Goal: Task Accomplishment & Management: Complete application form

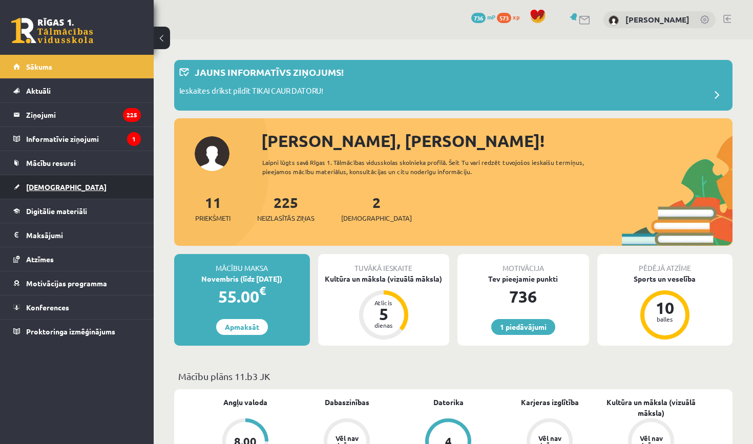
click at [50, 190] on span "[DEMOGRAPHIC_DATA]" at bounding box center [66, 186] width 80 height 9
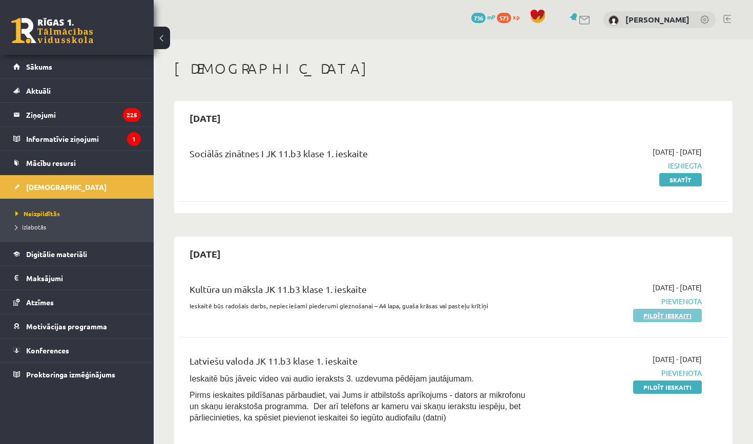
click at [675, 318] on link "Pildīt ieskaiti" at bounding box center [667, 315] width 69 height 13
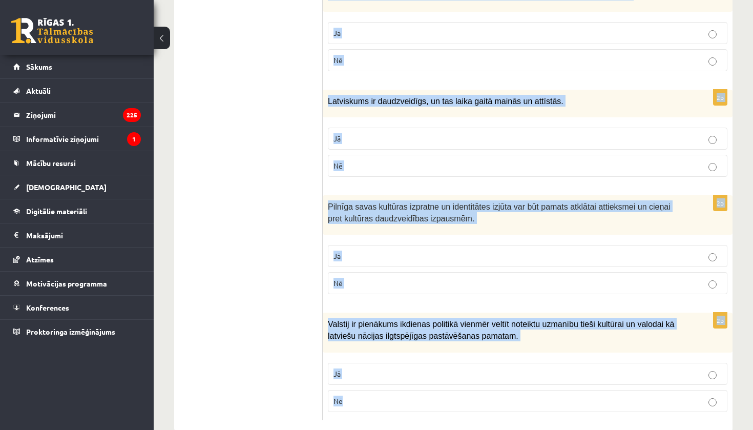
scroll to position [1445, 0]
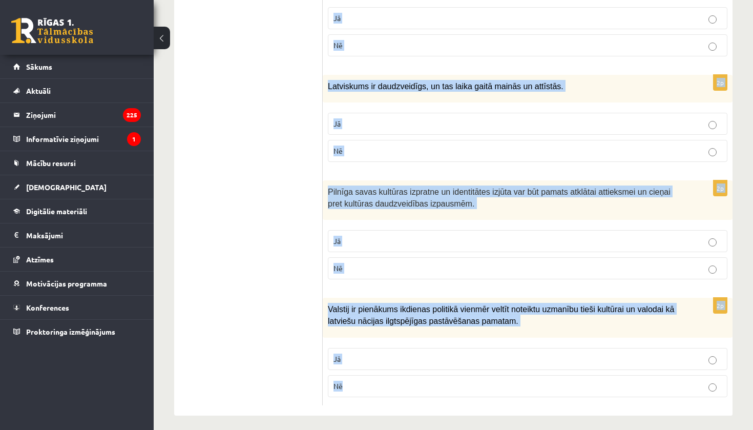
drag, startPoint x: 334, startPoint y: 203, endPoint x: 429, endPoint y: 429, distance: 244.9
copy form "Loremi dol sitametcons ad elitsed! 4d Eiusmodtemporin ut laboreet dol magnaa en…"
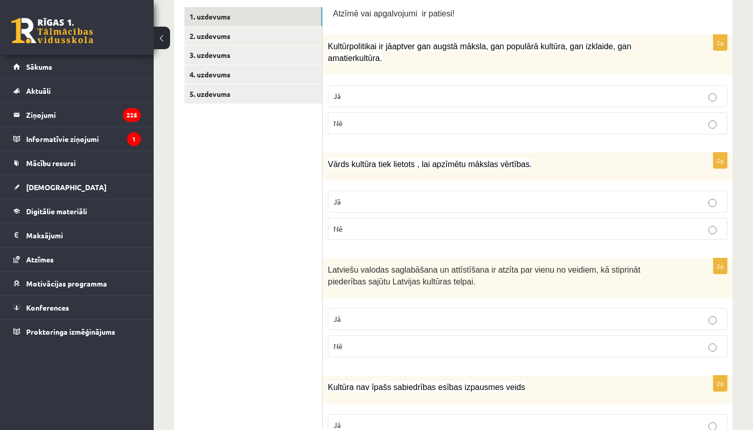
scroll to position [197, 0]
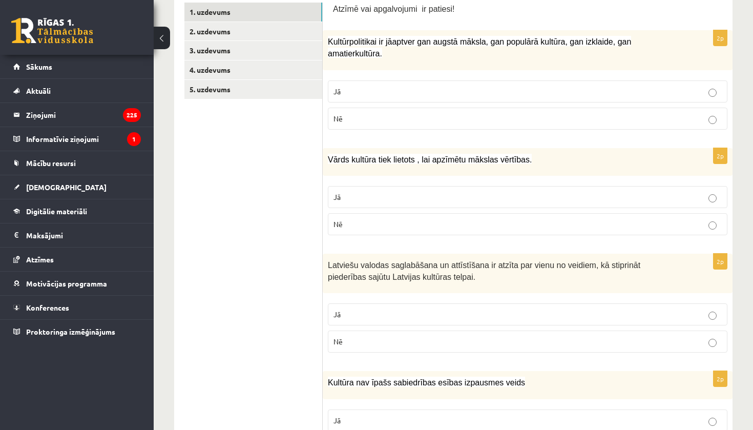
click at [386, 97] on label "Jā" at bounding box center [528, 91] width 400 height 22
click at [409, 223] on p "Nē" at bounding box center [527, 224] width 388 height 11
click at [425, 311] on p "Jā" at bounding box center [527, 314] width 388 height 11
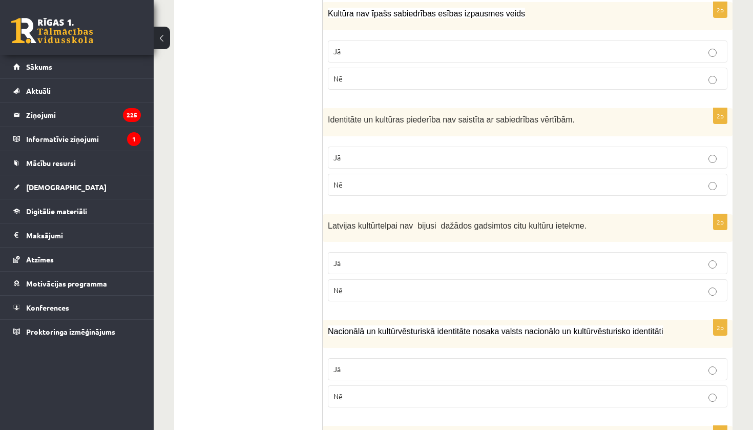
scroll to position [570, 0]
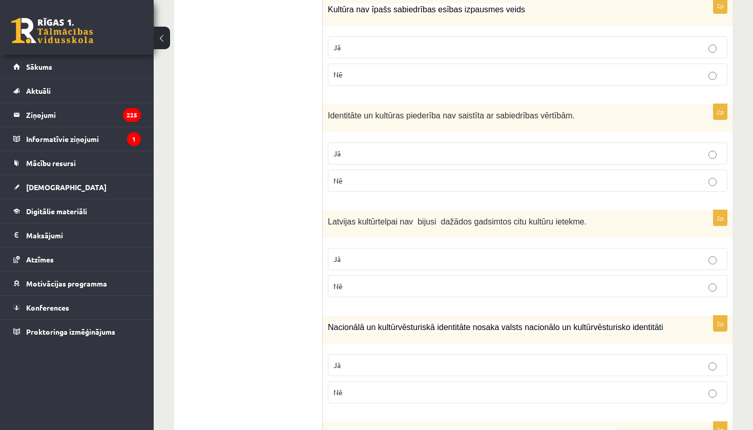
click at [700, 76] on p "Nē" at bounding box center [527, 74] width 388 height 11
click at [688, 178] on p "Nē" at bounding box center [527, 180] width 388 height 11
click at [603, 289] on label "Nē" at bounding box center [528, 286] width 400 height 22
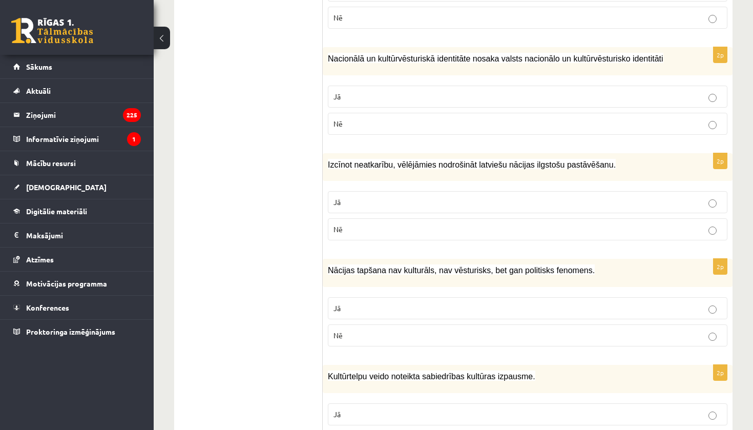
scroll to position [829, 0]
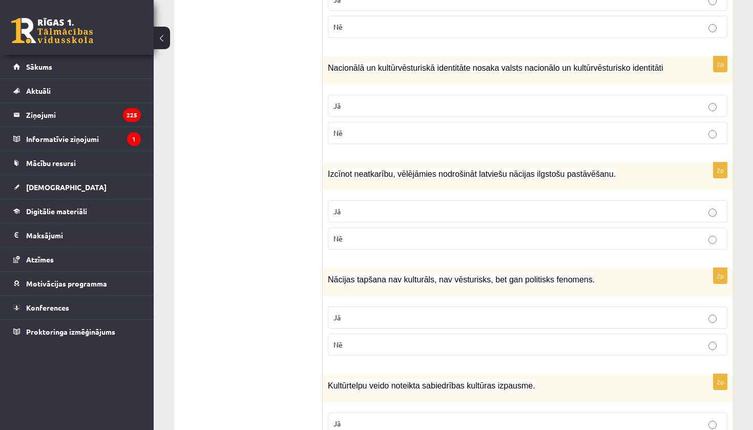
click at [446, 95] on label "Jā" at bounding box center [528, 106] width 400 height 22
click at [414, 209] on p "Jā" at bounding box center [527, 211] width 388 height 11
click at [395, 343] on p "Nē" at bounding box center [527, 344] width 388 height 11
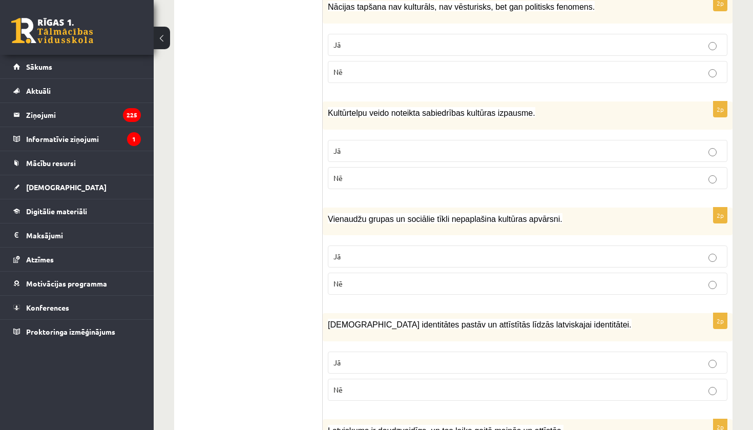
scroll to position [1119, 0]
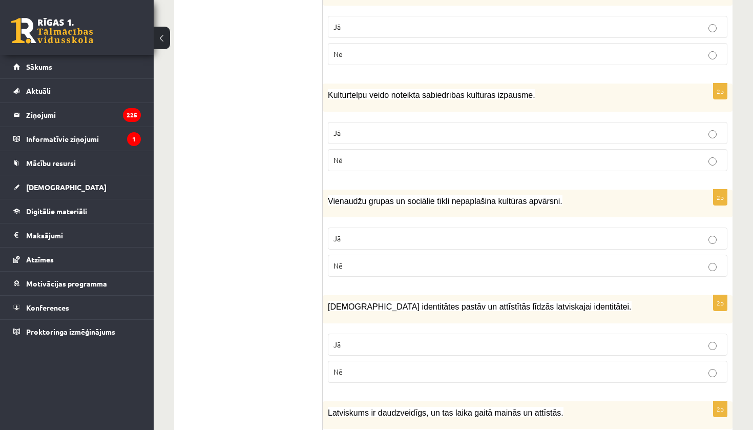
click at [540, 122] on label "Jā" at bounding box center [528, 133] width 400 height 22
click at [407, 262] on p "Nē" at bounding box center [527, 265] width 388 height 11
click at [397, 334] on label "Jā" at bounding box center [528, 344] width 400 height 22
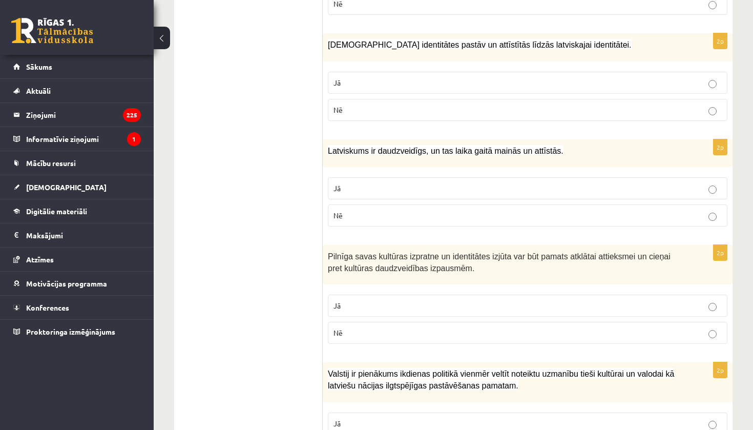
scroll to position [1445, 0]
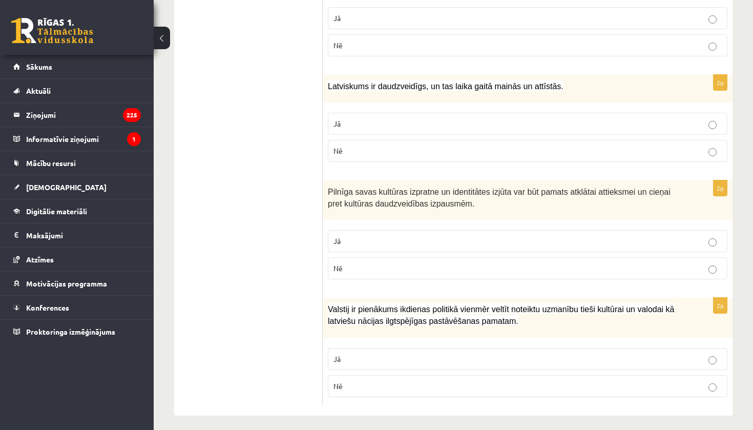
click at [577, 120] on p "Jā" at bounding box center [527, 123] width 388 height 11
click at [607, 230] on label "Jā" at bounding box center [528, 241] width 400 height 22
click at [527, 353] on p "Jā" at bounding box center [527, 358] width 388 height 11
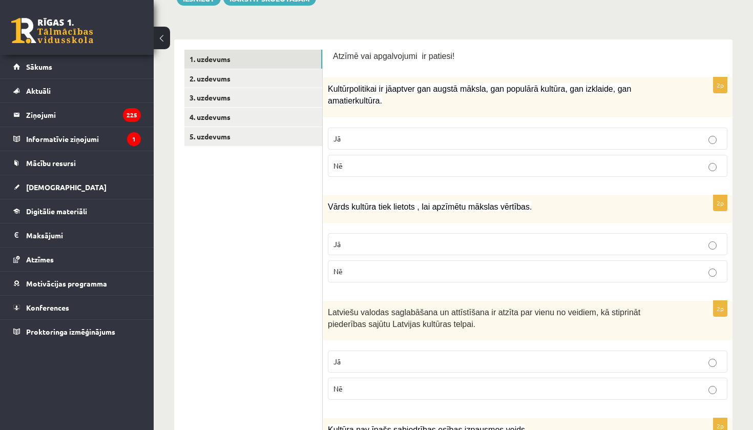
scroll to position [152, 0]
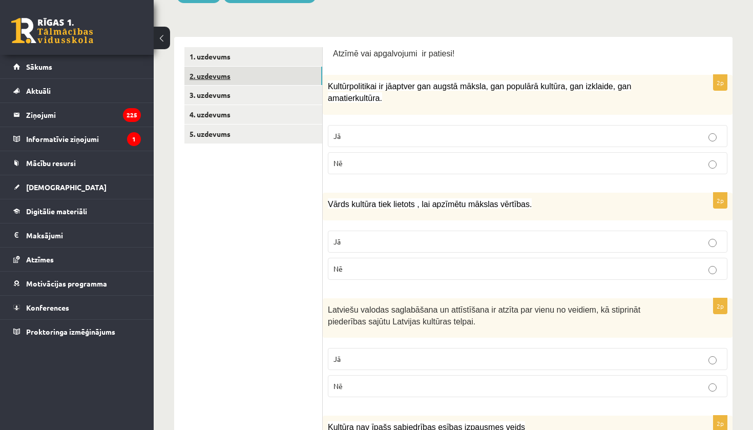
click at [204, 72] on link "2. uzdevums" at bounding box center [253, 76] width 138 height 19
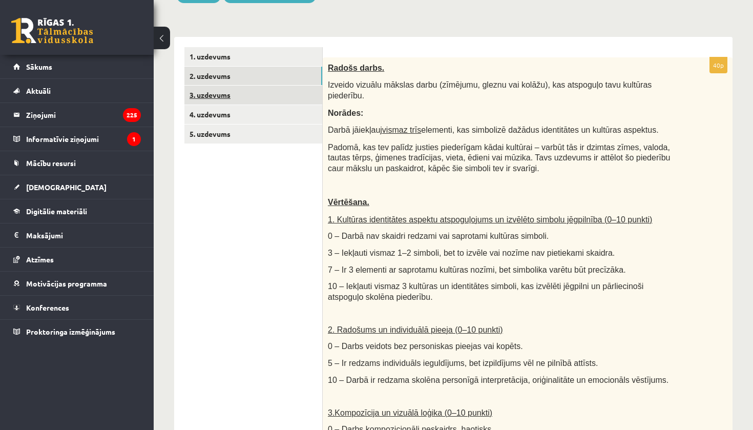
click at [218, 101] on link "3. uzdevums" at bounding box center [253, 95] width 138 height 19
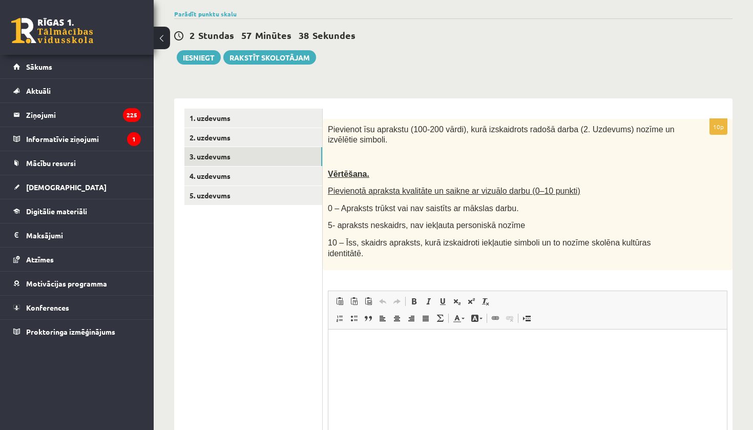
scroll to position [0, 0]
click at [215, 178] on link "4. uzdevums" at bounding box center [253, 175] width 138 height 19
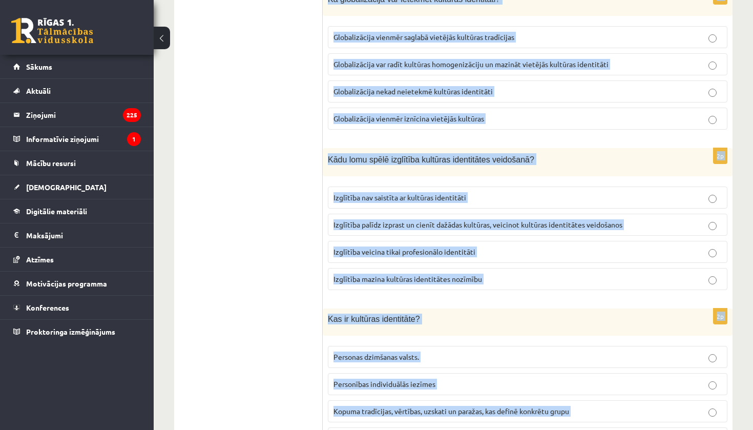
scroll to position [1406, 0]
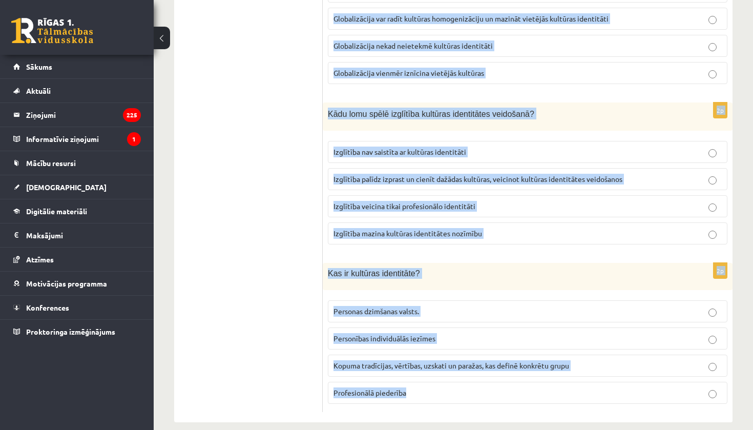
drag, startPoint x: 328, startPoint y: 128, endPoint x: 477, endPoint y: 429, distance: 336.0
copy form "Lorem ip dolorsit ametconsect, adi elits doeiusm temporin utlaboreet? Doloremag…"
drag, startPoint x: 752, startPoint y: 353, endPoint x: 752, endPoint y: 121, distance: 232.0
drag, startPoint x: 748, startPoint y: 346, endPoint x: 752, endPoint y: 133, distance: 212.6
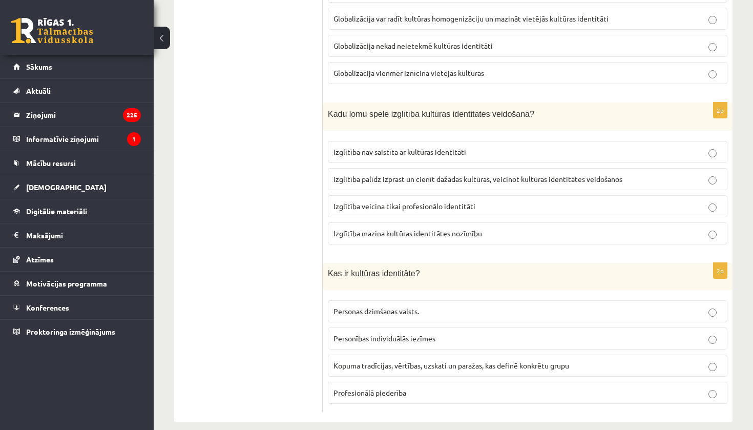
drag, startPoint x: 752, startPoint y: 366, endPoint x: 752, endPoint y: 302, distance: 64.0
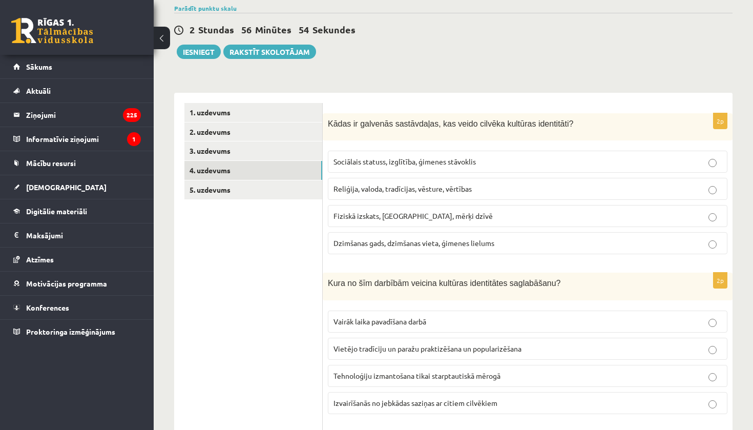
scroll to position [109, 0]
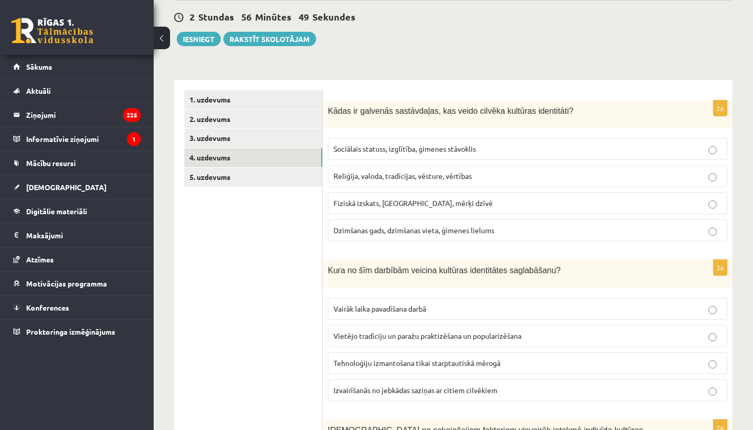
click at [375, 180] on p "Reliģija, valoda, tradīcijas, vēsture, vērtības" at bounding box center [527, 176] width 388 height 11
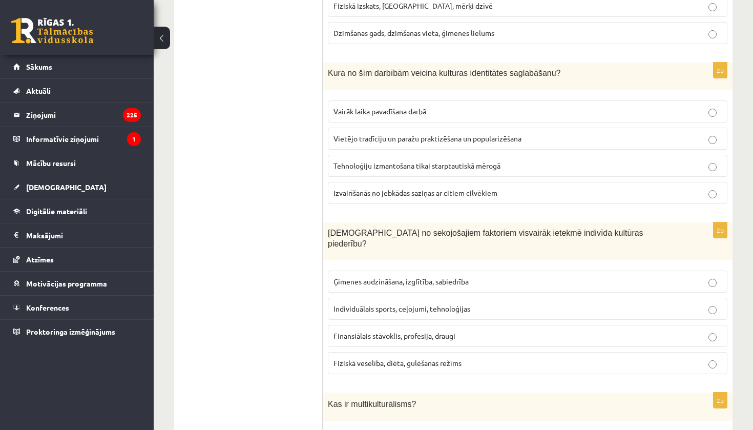
scroll to position [319, 0]
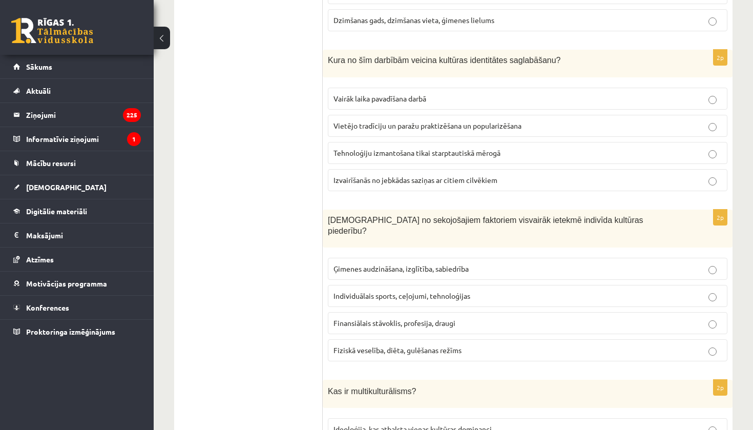
click at [396, 123] on span "Vietējo tradīciju un paražu praktizēšana un popularizēšana" at bounding box center [427, 125] width 188 height 9
click at [426, 264] on span "Ģimenes audzināšana, izglītība, sabiedrība" at bounding box center [400, 268] width 135 height 9
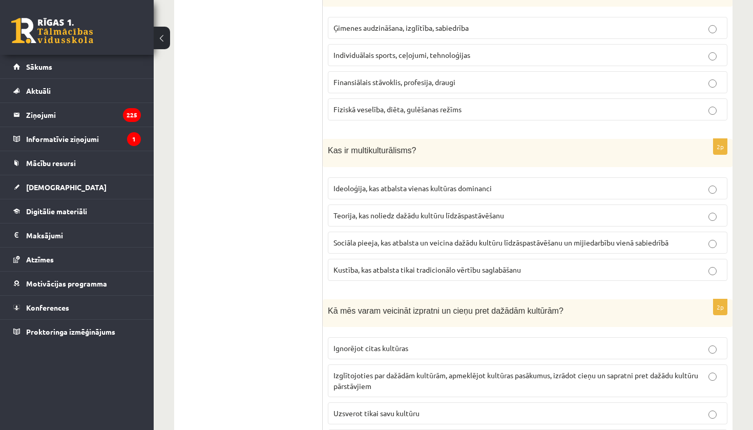
scroll to position [562, 0]
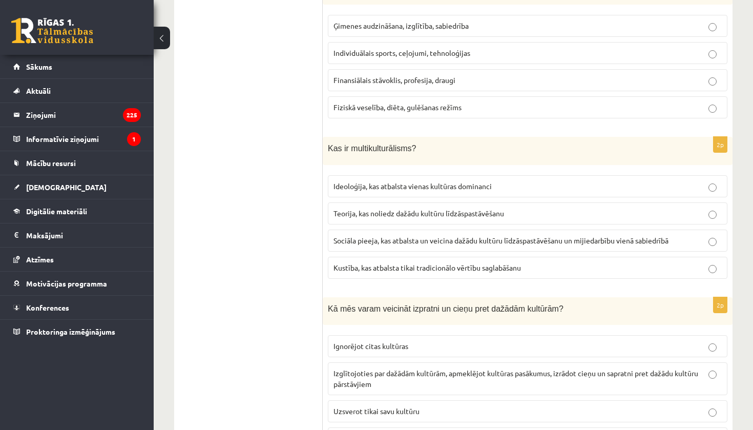
click at [505, 236] on span "Sociāla pieeja, kas atbalsta un veicina dažādu kultūru līdzāspastāvēšanu un mij…" at bounding box center [500, 240] width 335 height 9
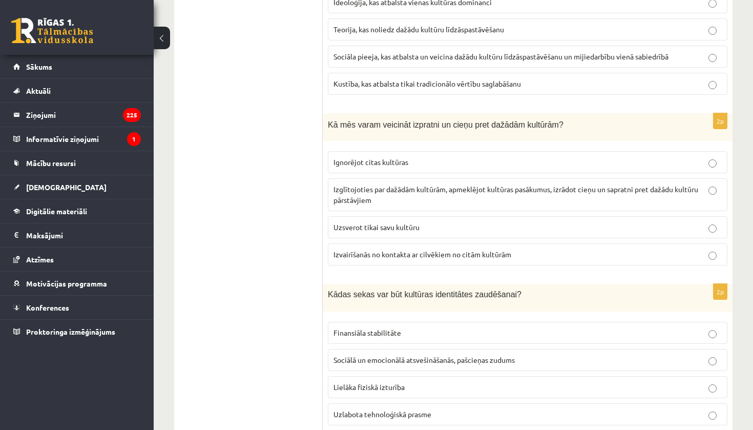
scroll to position [743, 0]
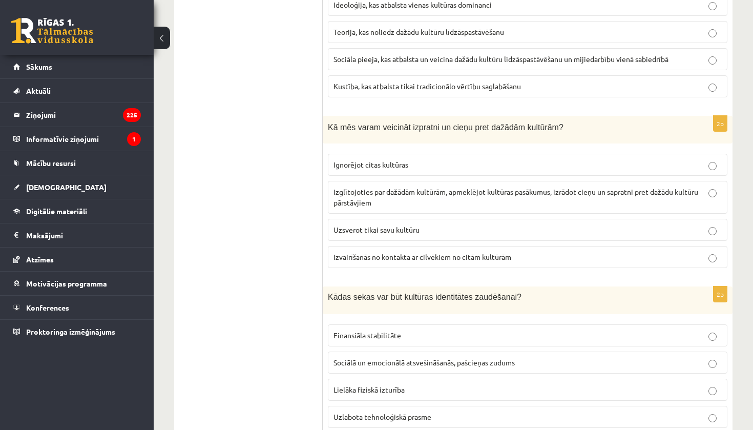
click at [484, 190] on p "Izglītojoties par dažādām kultūrām, apmeklējot kultūras pasākumus, izrādot cieņ…" at bounding box center [527, 197] width 388 height 22
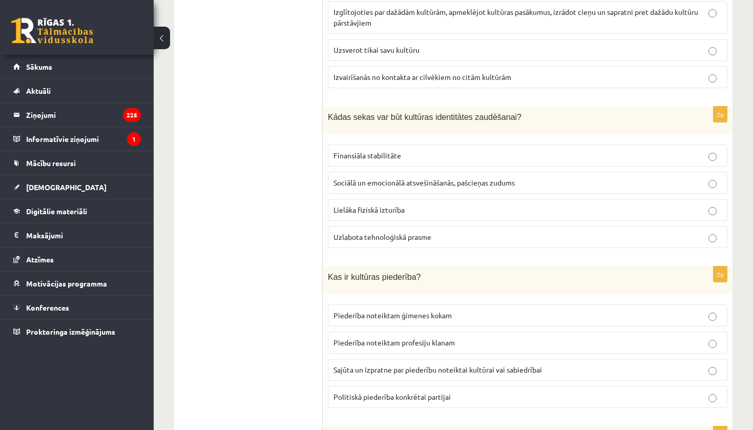
scroll to position [927, 0]
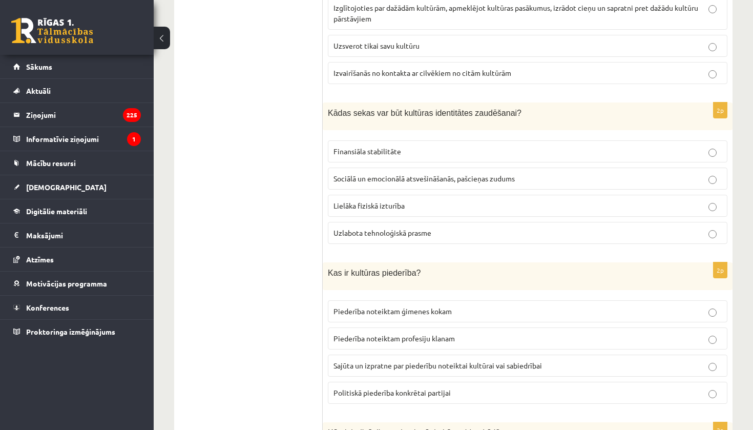
click at [424, 174] on span "Sociālā un emocionālā atsvešināšanās, pašcieņas zudums" at bounding box center [423, 178] width 181 height 9
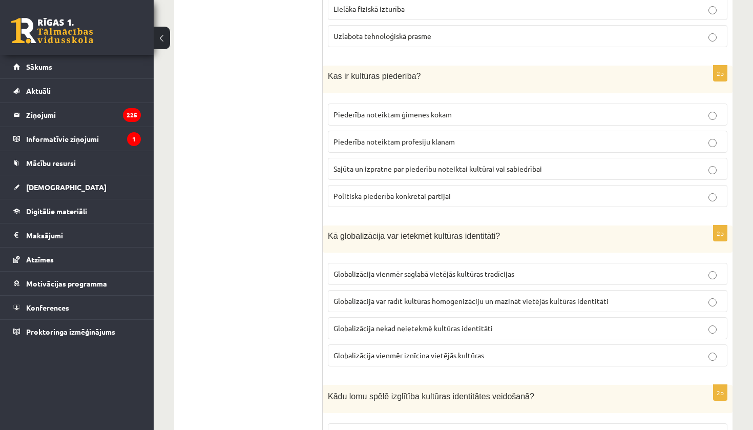
scroll to position [1141, 0]
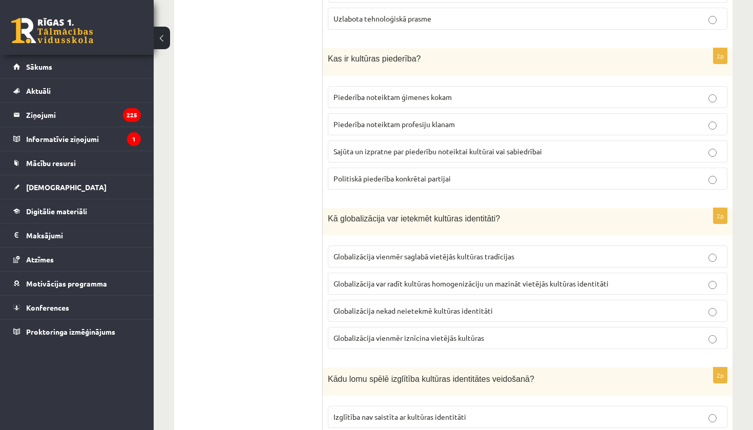
click at [435, 146] on label "Sajūta un izpratne par piederību noteiktai kultūrai vai sabiedrībai" at bounding box center [528, 151] width 400 height 22
click at [424, 278] on p "Globalizācija var radīt kultūras homogenizāciju un mazināt vietējās kultūras id…" at bounding box center [527, 283] width 388 height 11
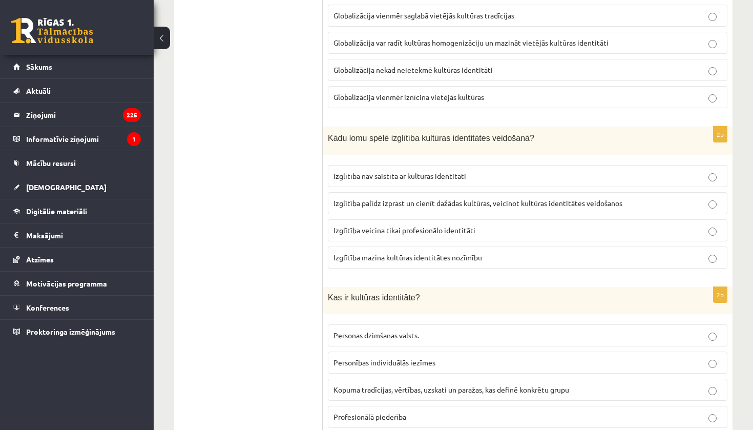
scroll to position [1406, 0]
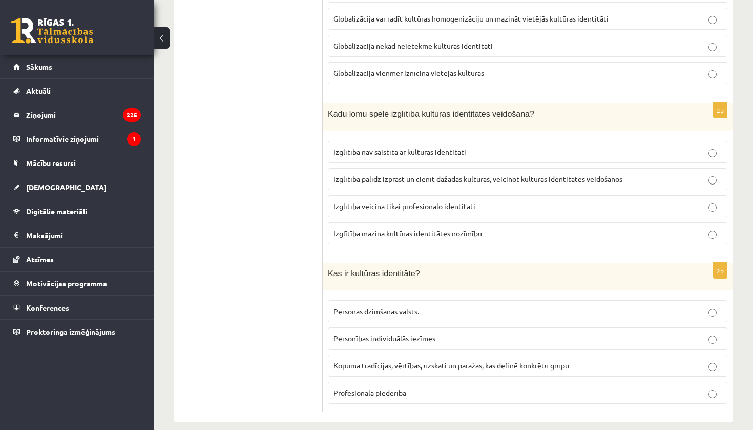
click at [393, 174] on span "Izglītība palīdz izprast un cienīt dažādas kultūras, veicinot kultūras identitā…" at bounding box center [477, 178] width 289 height 9
click at [374, 361] on span "Kopuma tradīcijas, vērtības, uzskati un paražas, kas definē konkrētu grupu" at bounding box center [451, 365] width 236 height 9
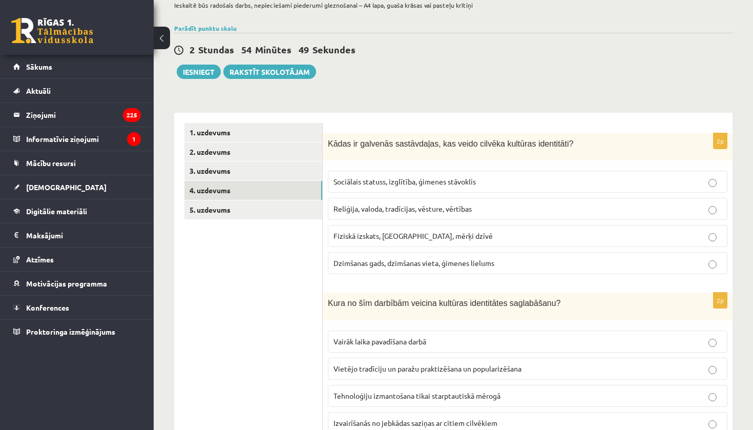
scroll to position [0, 0]
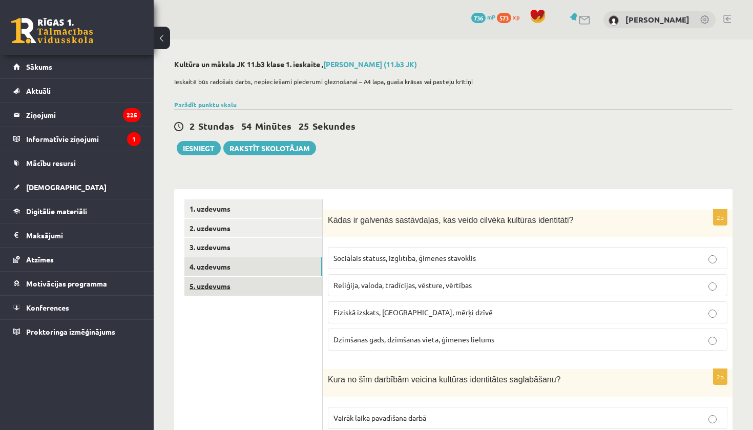
click at [221, 283] on link "5. uzdevums" at bounding box center [253, 286] width 138 height 19
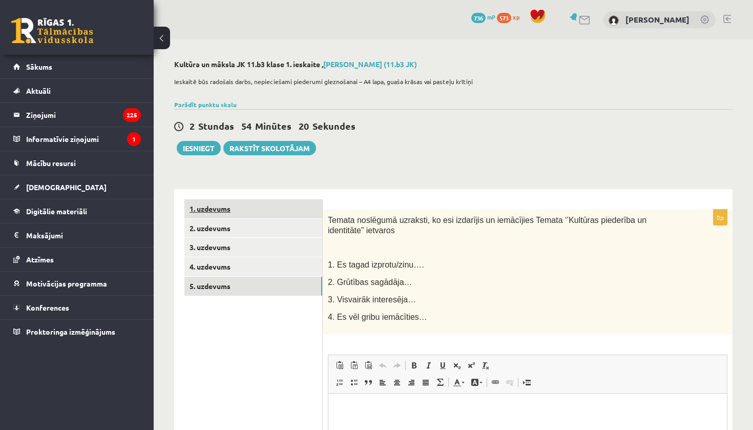
click at [213, 208] on link "1. uzdevums" at bounding box center [253, 208] width 138 height 19
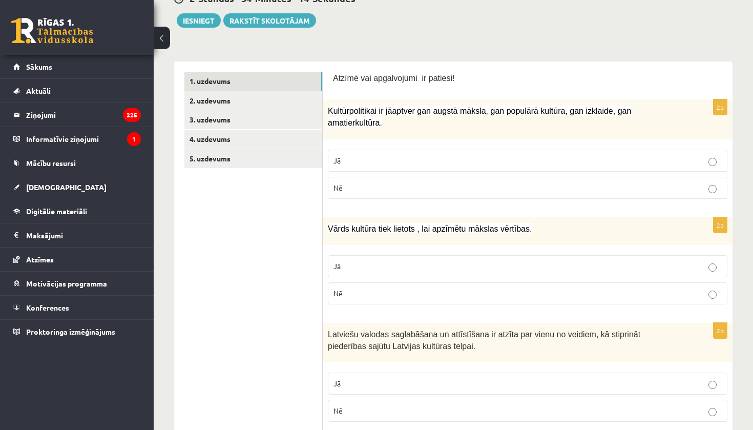
scroll to position [125, 0]
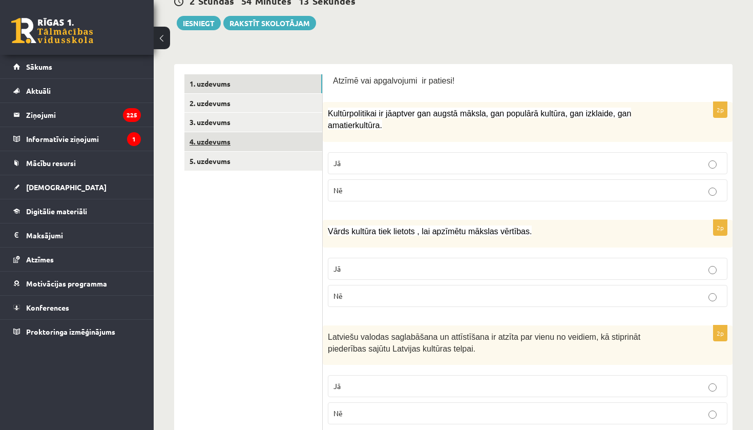
click at [212, 143] on link "4. uzdevums" at bounding box center [253, 141] width 138 height 19
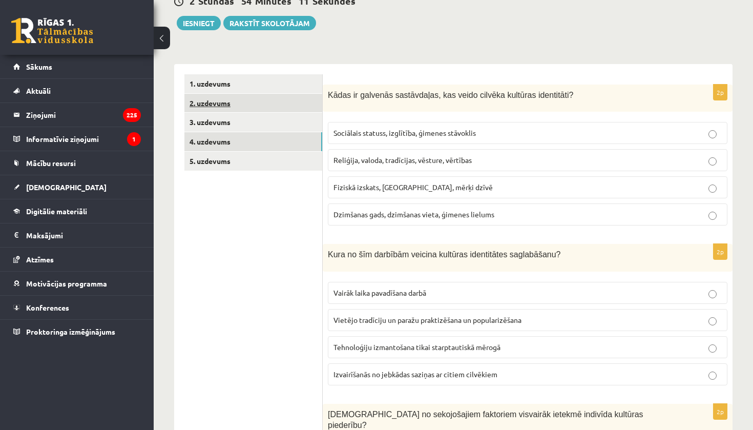
click at [224, 104] on link "2. uzdevums" at bounding box center [253, 103] width 138 height 19
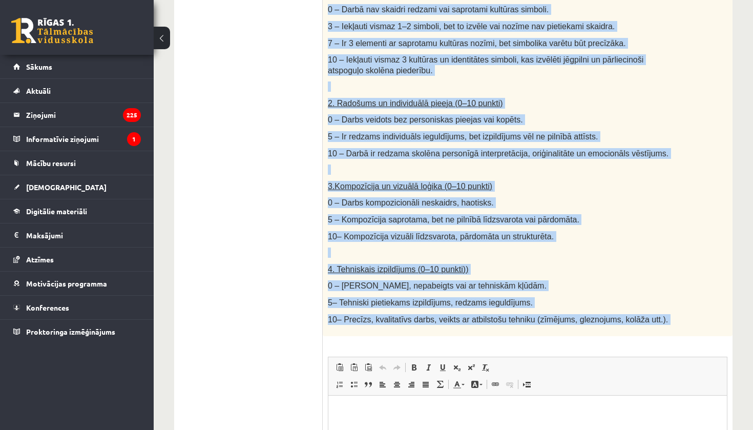
scroll to position [396, 0]
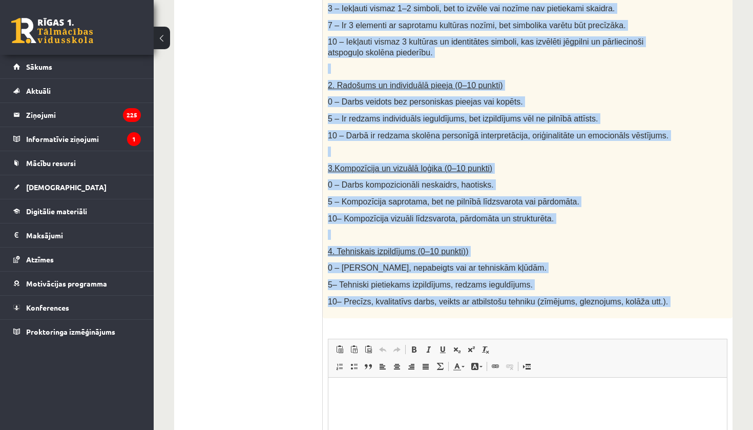
drag, startPoint x: 330, startPoint y: 92, endPoint x: 474, endPoint y: 316, distance: 265.7
copy div "Loremi dolor. Sitamet consect adipisc elits (doeiusmo, tempor inc utlabo), etd …"
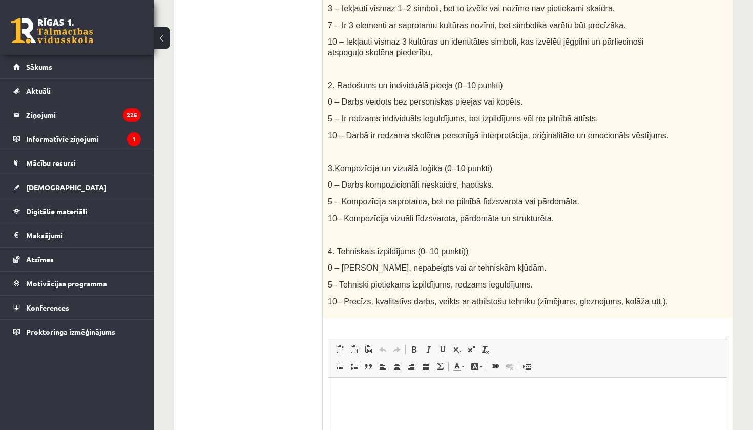
click at [677, 263] on div "Radošs darbs. Izveido vizuālu mākslas darbu (zīmējumu, gleznu vai kolāžu), kas …" at bounding box center [528, 65] width 410 height 505
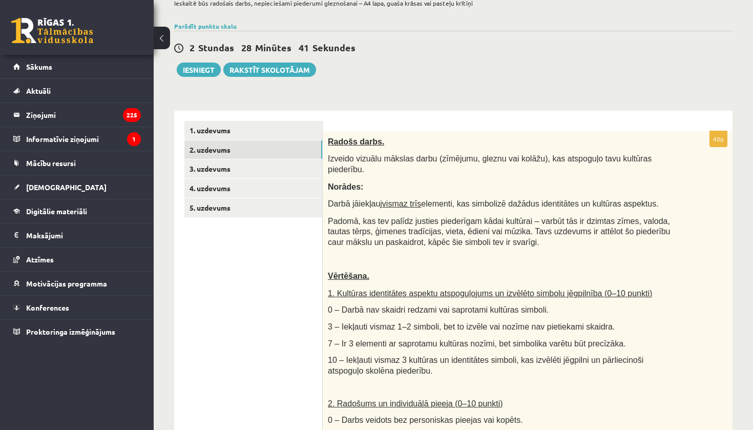
scroll to position [80, 0]
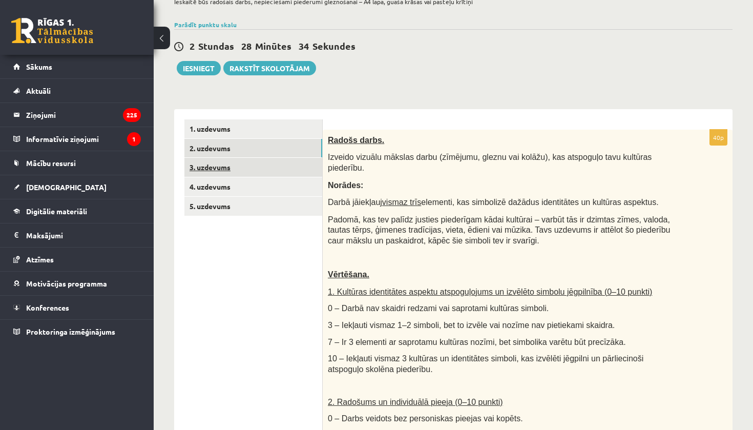
click at [234, 167] on link "3. uzdevums" at bounding box center [253, 167] width 138 height 19
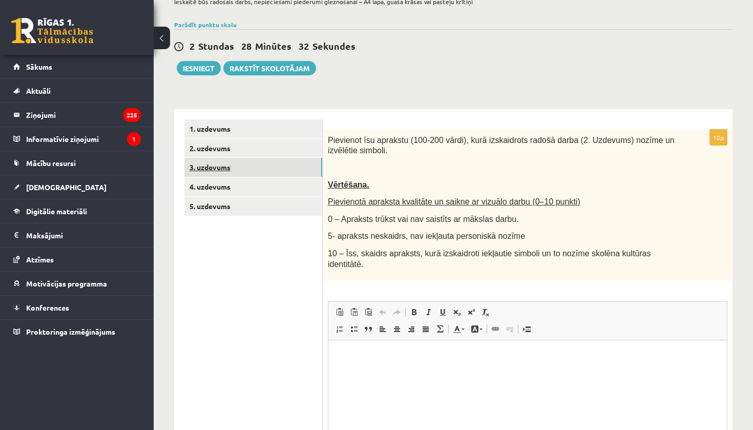
scroll to position [0, 0]
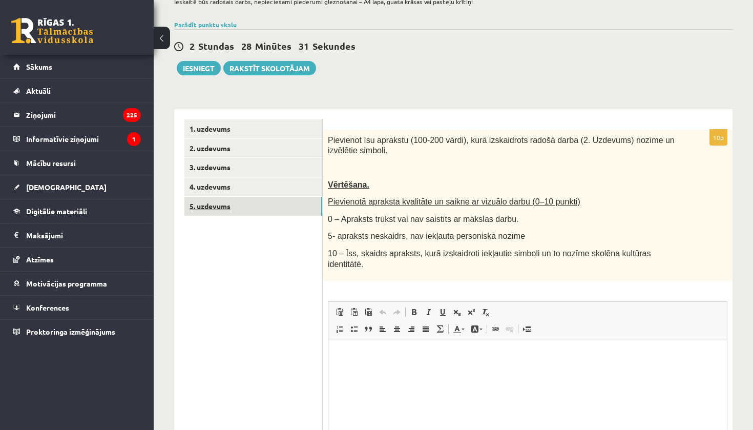
click at [213, 202] on link "5. uzdevums" at bounding box center [253, 206] width 138 height 19
